Goal: Check status: Check status

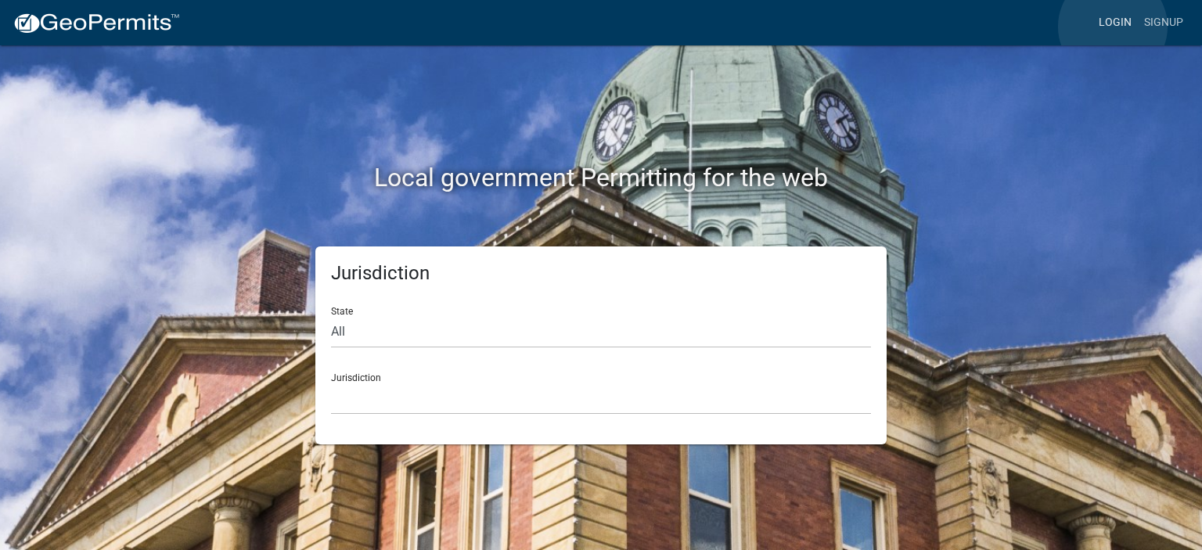
click at [1113, 27] on link "Login" at bounding box center [1115, 23] width 45 height 30
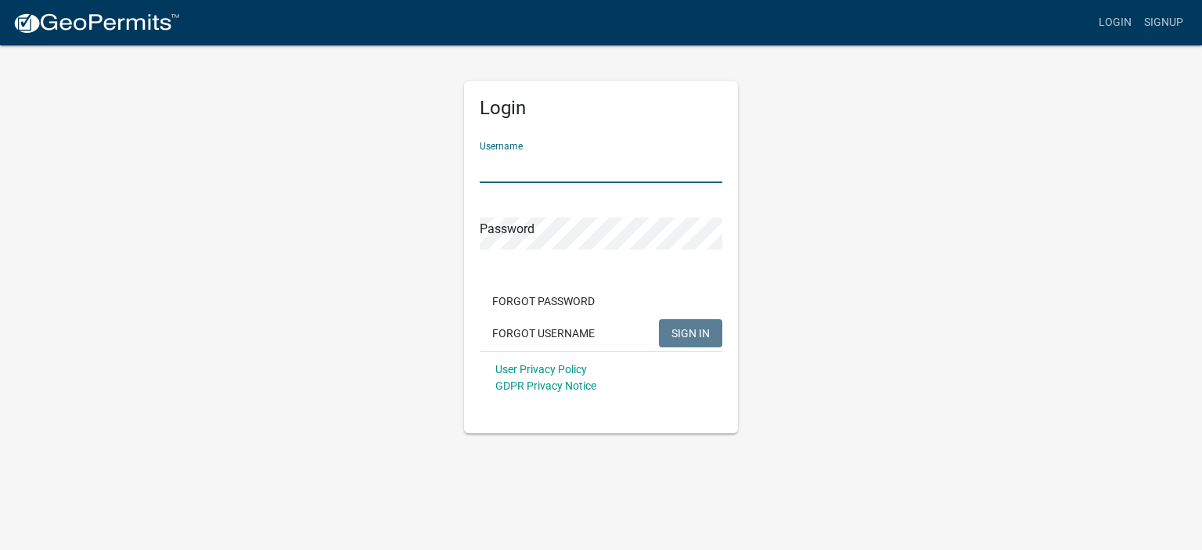
click at [490, 158] on input "Username" at bounding box center [601, 167] width 243 height 32
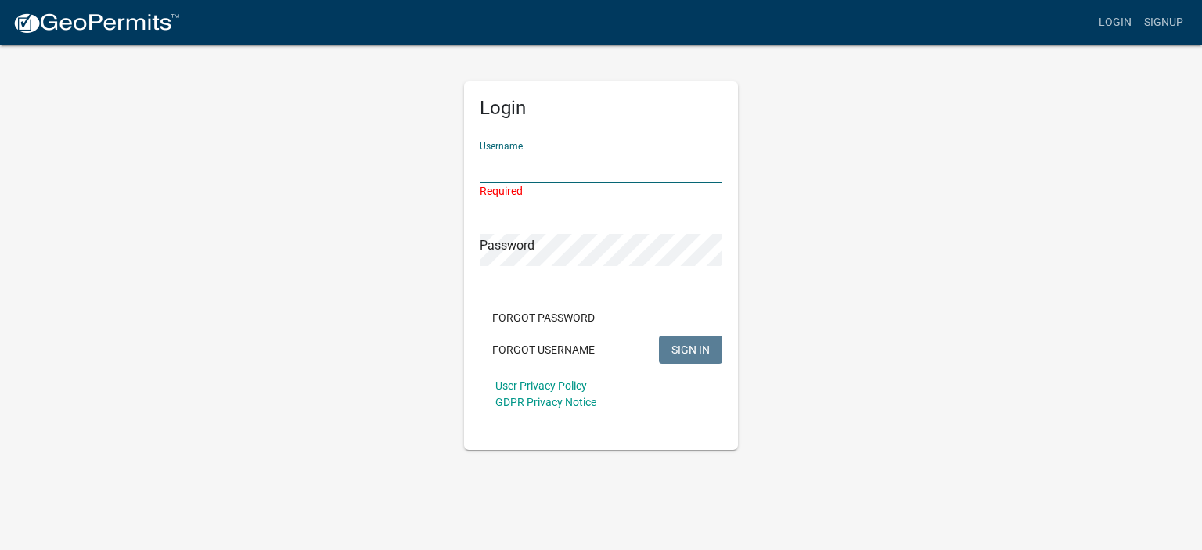
type input "krisgarberg"
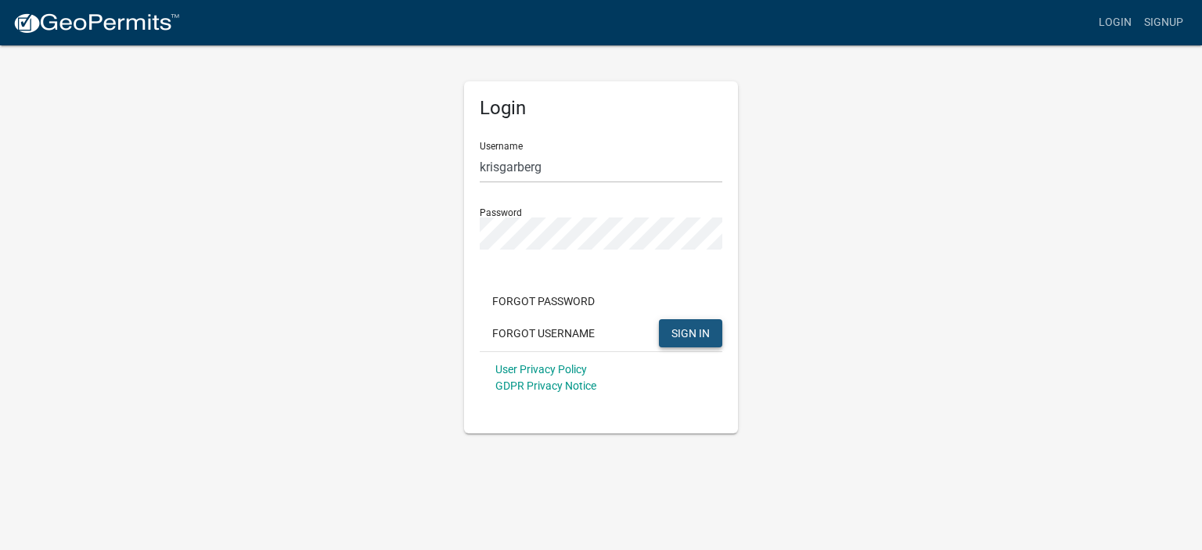
click at [682, 325] on button "SIGN IN" at bounding box center [690, 333] width 63 height 28
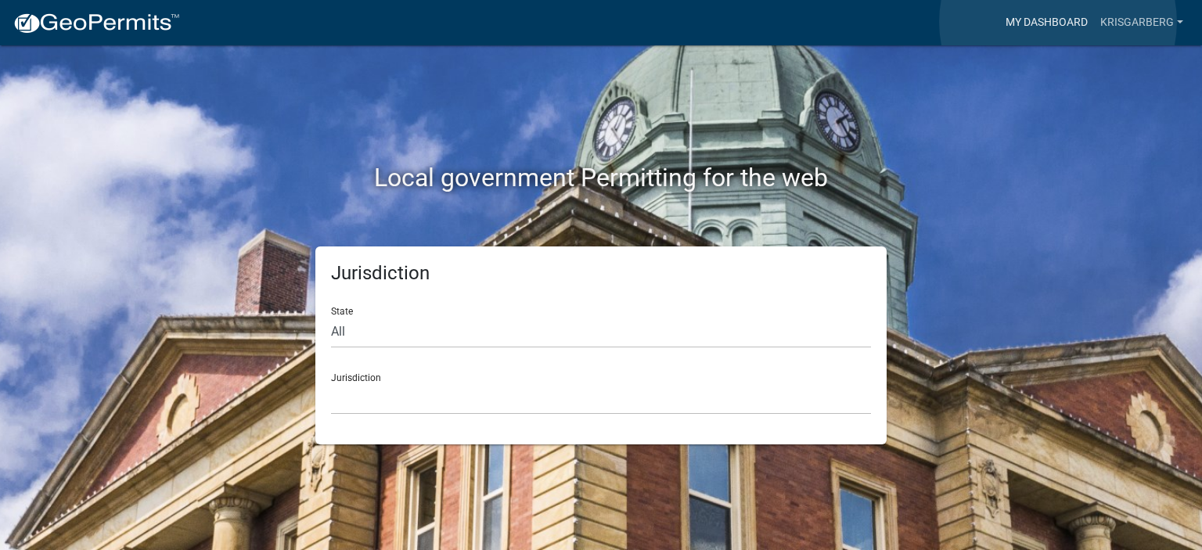
click at [1058, 22] on link "My Dashboard" at bounding box center [1046, 23] width 95 height 30
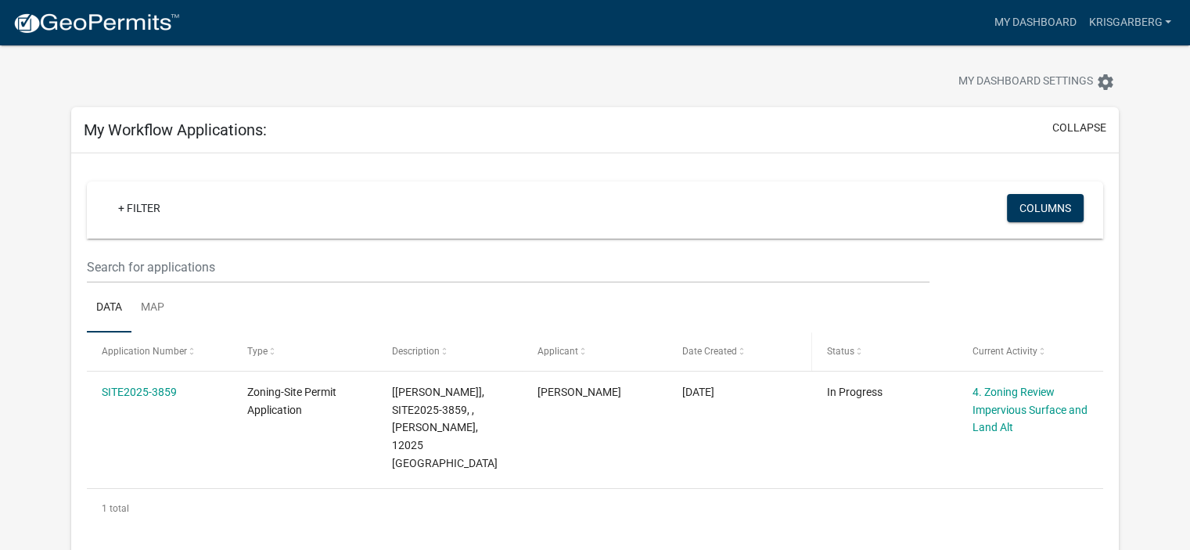
scroll to position [161, 0]
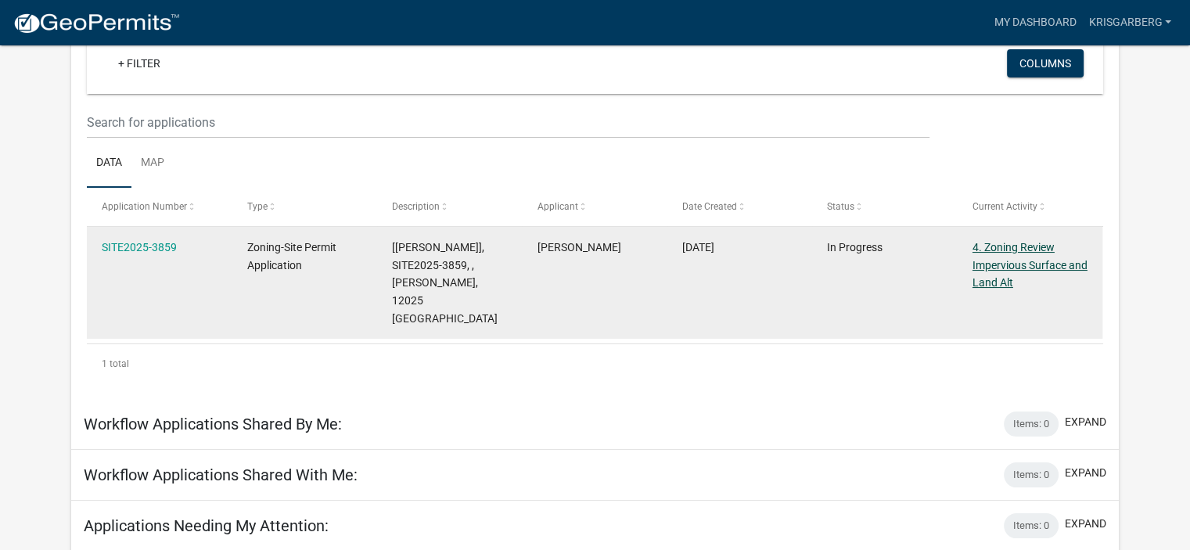
click at [1006, 264] on link "4. Zoning Review Impervious Surface and Land Alt" at bounding box center [1030, 265] width 115 height 49
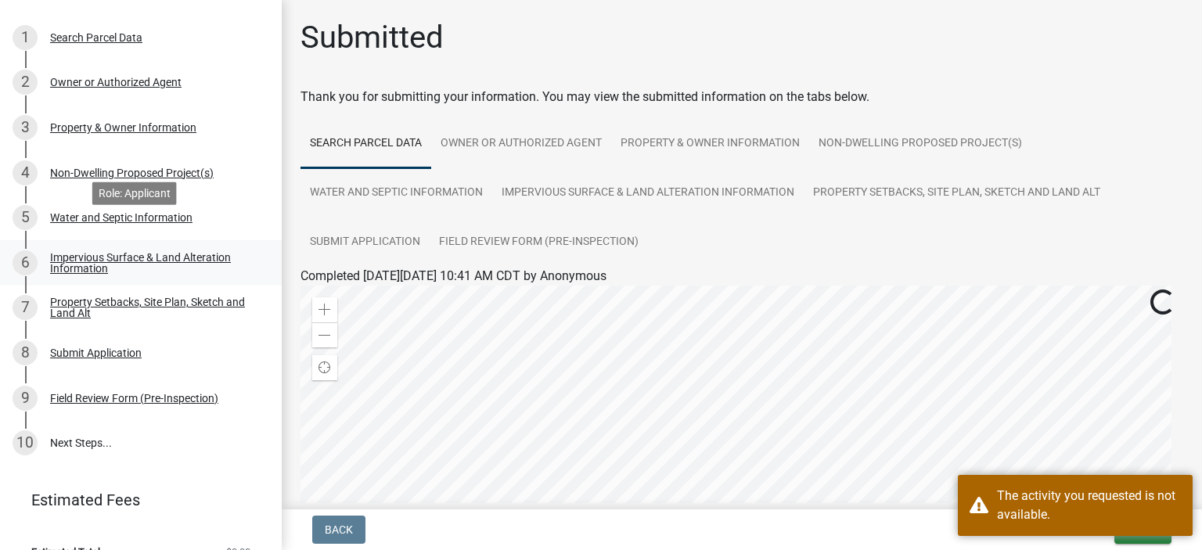
scroll to position [188, 0]
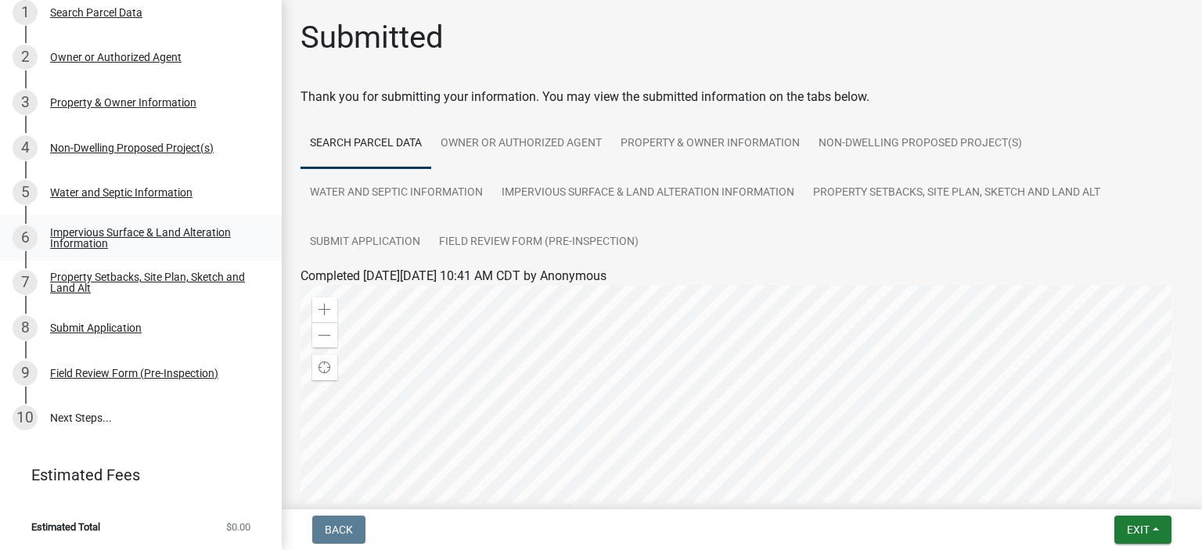
click at [123, 432] on link "10 Next Steps..." at bounding box center [141, 417] width 282 height 45
click at [134, 370] on div "Field Review Form (Pre-Inspection)" at bounding box center [134, 373] width 168 height 11
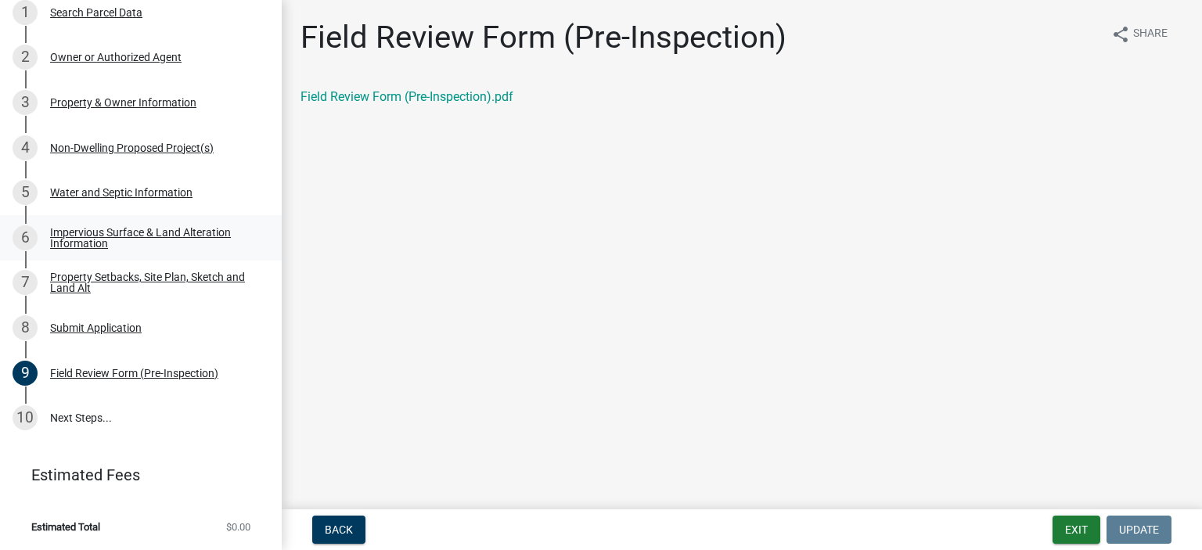
click at [75, 234] on div "Impervious Surface & Land Alteration Information" at bounding box center [153, 238] width 207 height 22
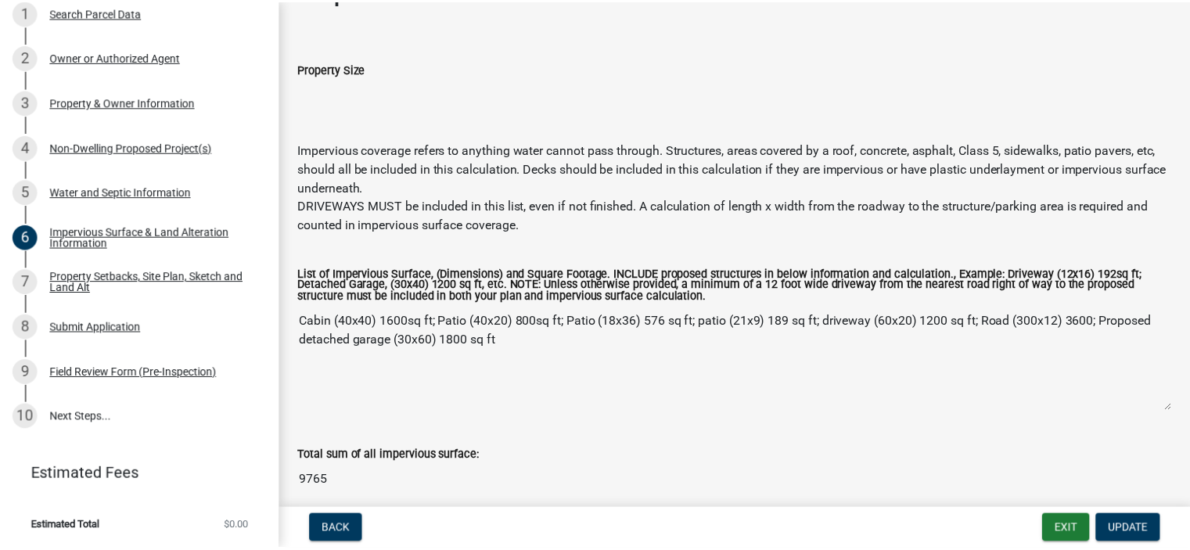
scroll to position [0, 0]
